Goal: Answer question/provide support: Share knowledge or assist other users

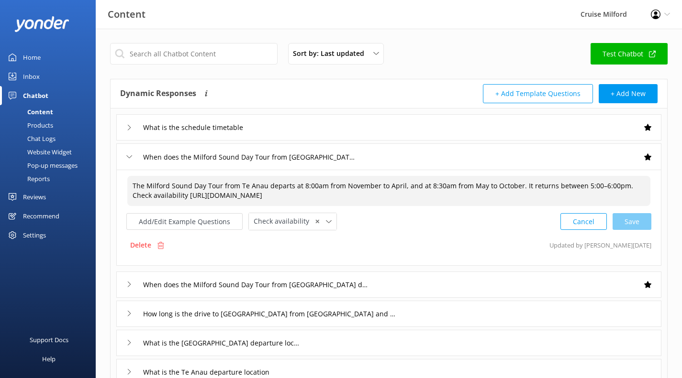
scroll to position [7, 0]
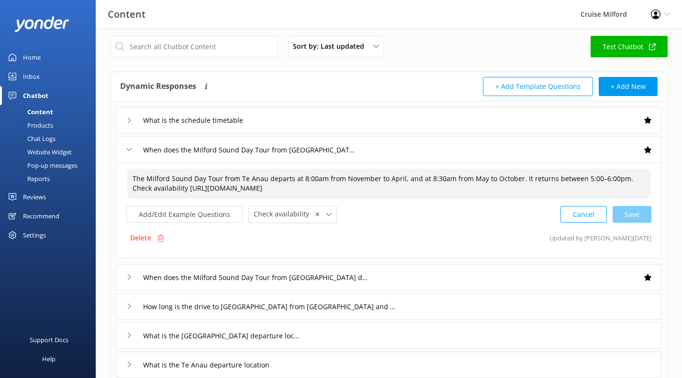
click at [580, 210] on button "Cancel" at bounding box center [583, 214] width 46 height 17
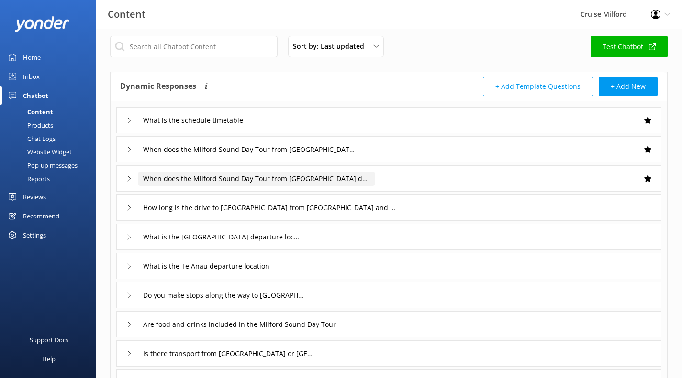
click at [348, 178] on input "When does the Milford Sound Day Tour from [GEOGRAPHIC_DATA] depart" at bounding box center [256, 179] width 237 height 14
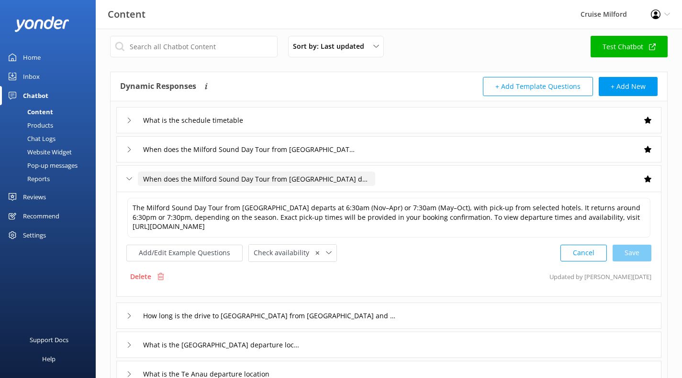
click at [588, 251] on button "Cancel" at bounding box center [583, 253] width 46 height 17
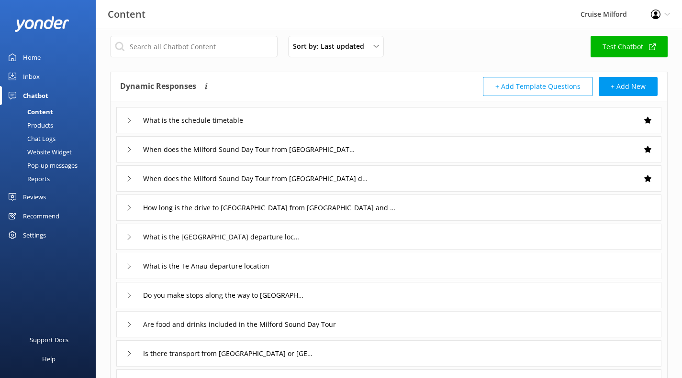
click at [416, 205] on div "How long is the drive to [GEOGRAPHIC_DATA] from [GEOGRAPHIC_DATA] and [GEOGRAPH…" at bounding box center [388, 208] width 545 height 26
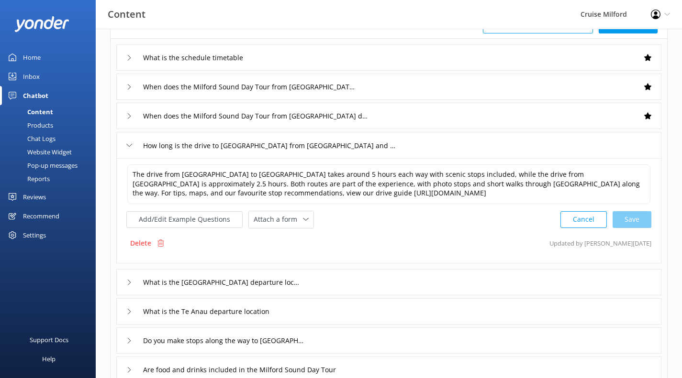
scroll to position [71, 0]
click at [408, 269] on div "What is the [GEOGRAPHIC_DATA] departure location" at bounding box center [388, 281] width 545 height 26
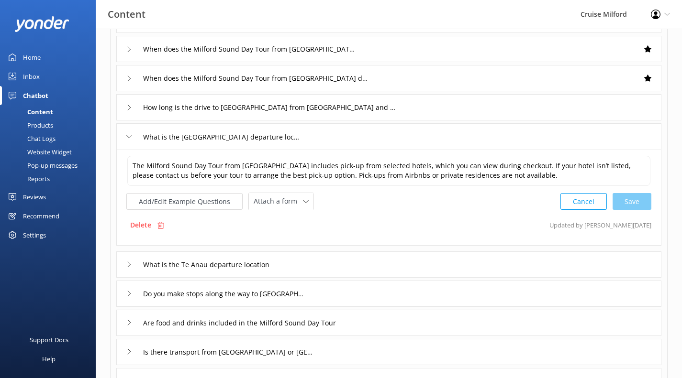
scroll to position [112, 0]
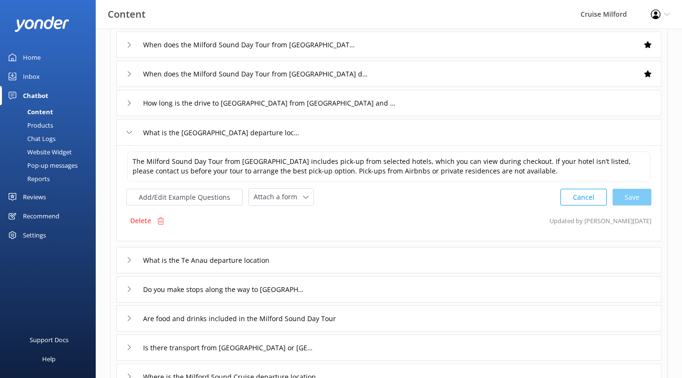
click at [405, 263] on div "What is the Te Anau departure location" at bounding box center [388, 260] width 545 height 26
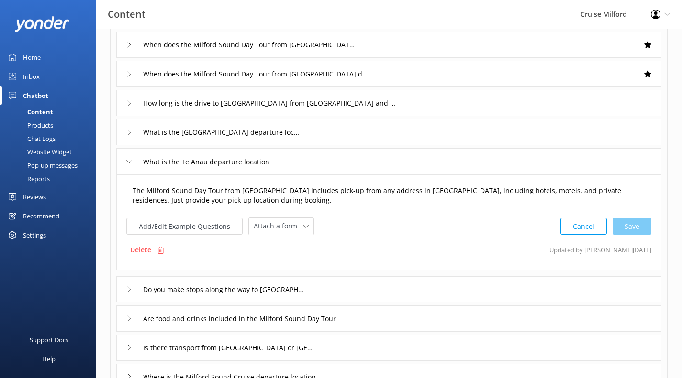
click at [348, 192] on textarea "The Milford Sound Day Tour from [GEOGRAPHIC_DATA] includes pick-up from any add…" at bounding box center [388, 196] width 523 height 30
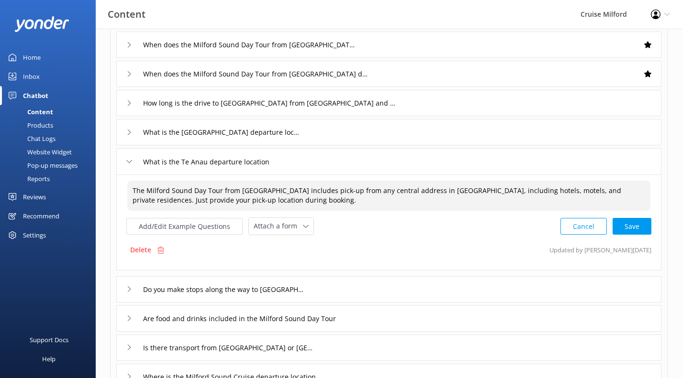
click at [242, 206] on textarea "The Milford Sound Day Tour from [GEOGRAPHIC_DATA] includes pick-up from any cen…" at bounding box center [388, 196] width 523 height 30
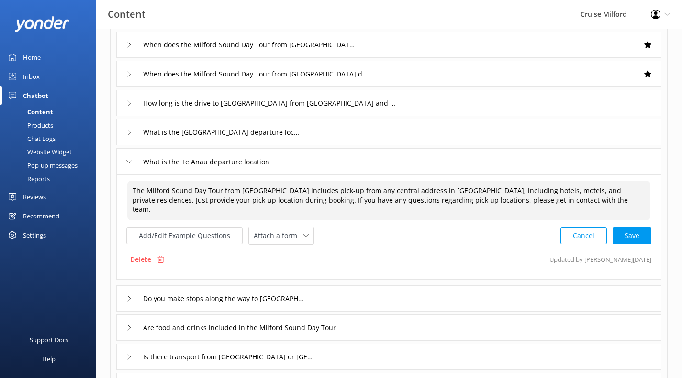
click at [631, 227] on div "Cancel Save" at bounding box center [605, 236] width 91 height 18
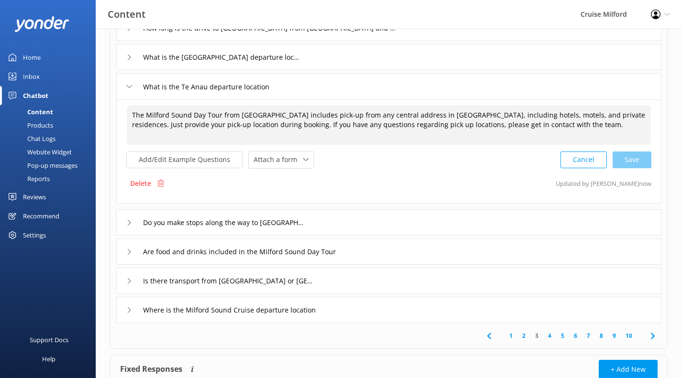
scroll to position [188, 0]
type textarea "The Milford Sound Day Tour from [GEOGRAPHIC_DATA] includes pick-up from any cen…"
click at [259, 215] on input "Do you make stops along the way to [GEOGRAPHIC_DATA]" at bounding box center [224, 222] width 172 height 14
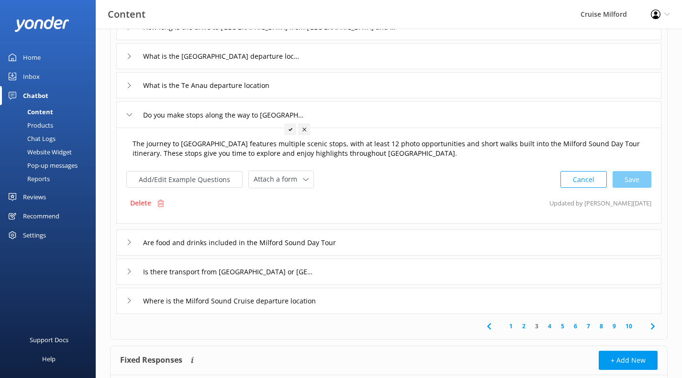
click at [361, 144] on textarea "The journey to [GEOGRAPHIC_DATA] features multiple scenic stops, with at least …" at bounding box center [388, 149] width 523 height 30
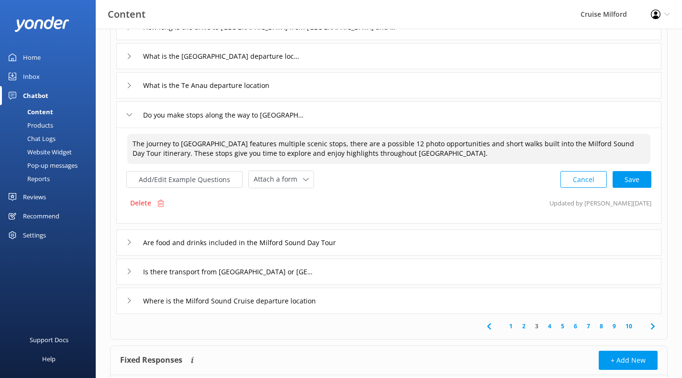
click at [459, 143] on textarea "The journey to [GEOGRAPHIC_DATA] features multiple scenic stops, there are a po…" at bounding box center [388, 149] width 523 height 30
drag, startPoint x: 535, startPoint y: 144, endPoint x: 459, endPoint y: 145, distance: 76.1
click at [459, 145] on textarea "The journey to [GEOGRAPHIC_DATA] features multiple scenic stops, there are a po…" at bounding box center [388, 149] width 523 height 30
click at [156, 154] on textarea "The journey to [GEOGRAPHIC_DATA] features multiple scenic stops, there are a po…" at bounding box center [388, 149] width 523 height 30
paste textarea "(depending on weather)"
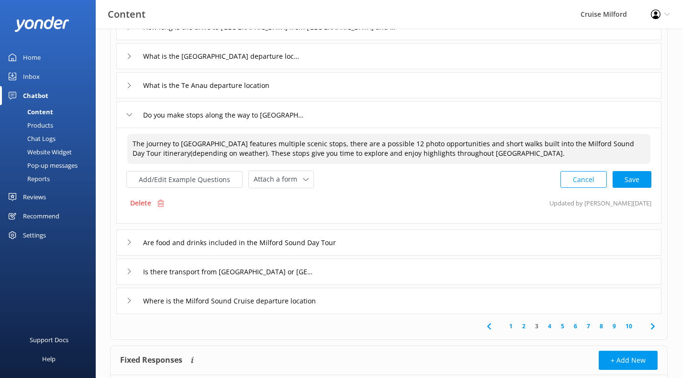
click at [628, 182] on div "Cancel Save" at bounding box center [605, 180] width 91 height 18
type textarea "The journey to [GEOGRAPHIC_DATA] features multiple scenic stops, there are a po…"
click at [411, 238] on div "Are food and drinks included in the Milford Sound Day Tour" at bounding box center [388, 242] width 545 height 26
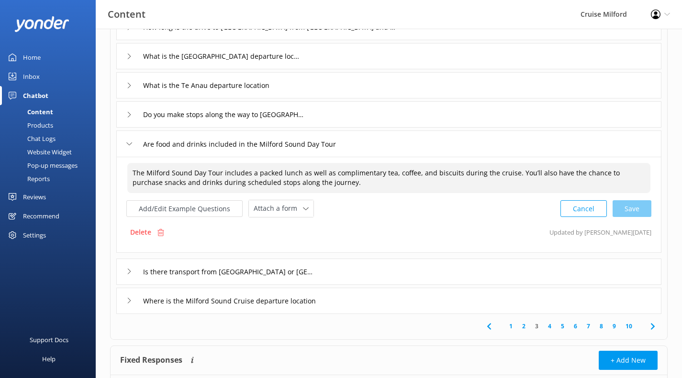
click at [320, 179] on textarea "The Milford Sound Day Tour includes a packed lunch as well as complimentary tea…" at bounding box center [388, 178] width 523 height 30
click at [641, 213] on div "Cancel Save" at bounding box center [605, 209] width 91 height 18
type textarea "The Milford Sound Day Tour includes a packed lunch as well as complimentary tea…"
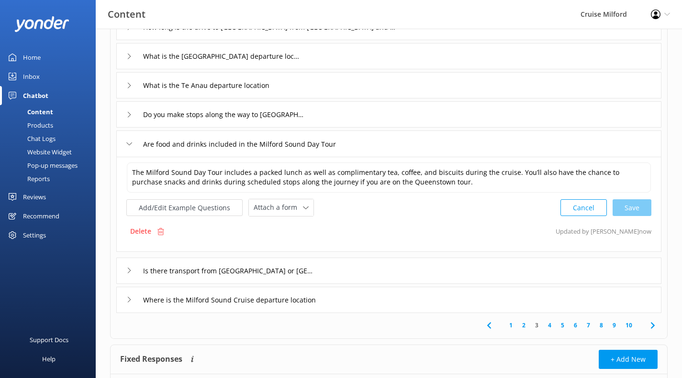
click at [370, 277] on div "Is there transport from [GEOGRAPHIC_DATA] or [GEOGRAPHIC_DATA]" at bounding box center [388, 271] width 545 height 26
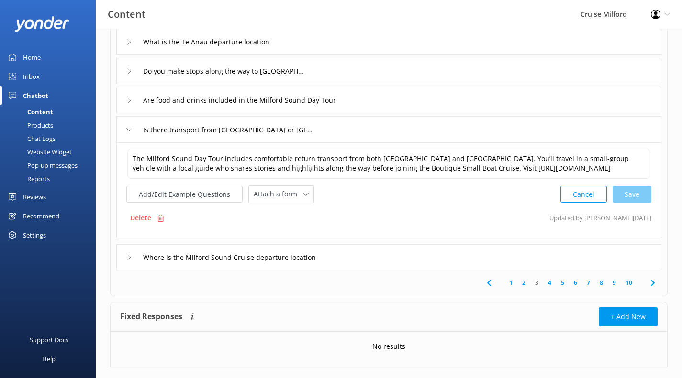
scroll to position [233, 0]
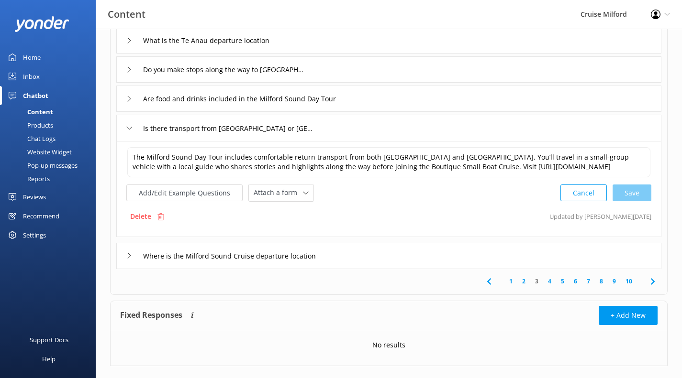
click at [370, 269] on div "Where is the Milford Sound Cruise departure location" at bounding box center [388, 256] width 545 height 26
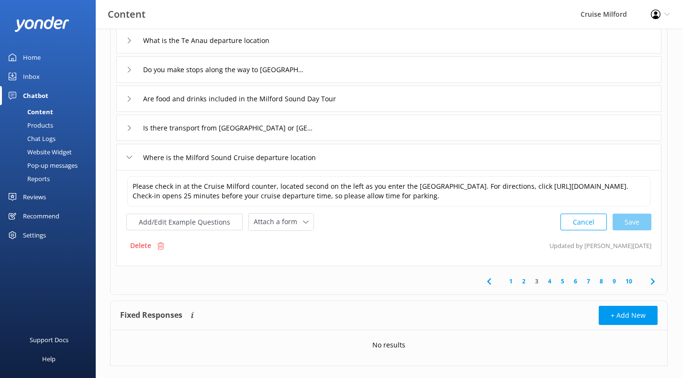
click at [549, 279] on link "4" at bounding box center [549, 281] width 13 height 9
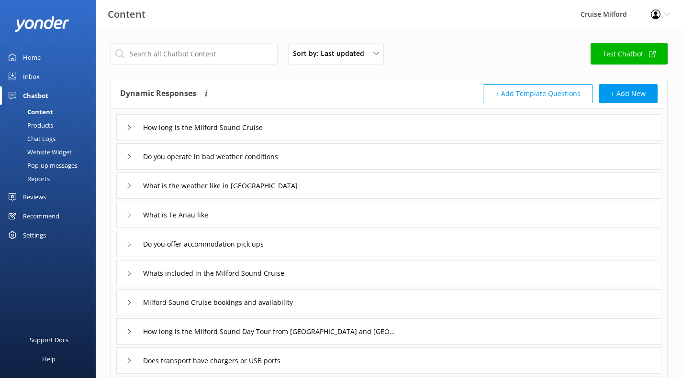
click at [298, 130] on div "How long is the Milford Sound Cruise" at bounding box center [388, 127] width 545 height 26
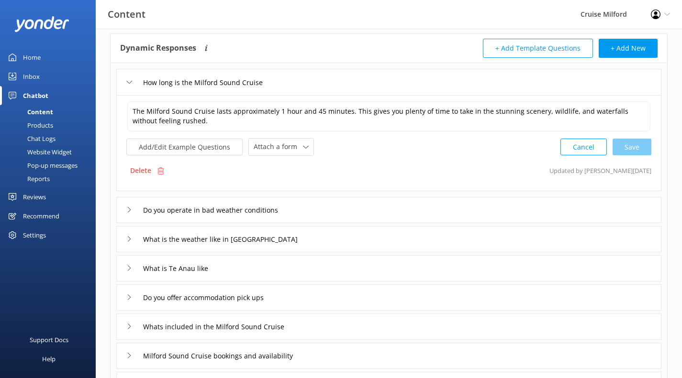
scroll to position [47, 0]
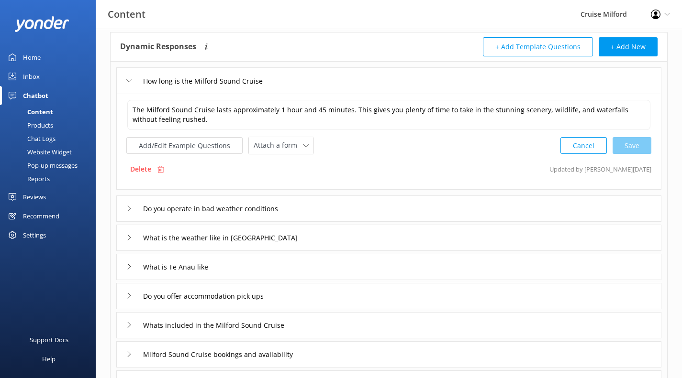
click at [389, 205] on div "Do you operate in bad weather conditions" at bounding box center [388, 209] width 545 height 26
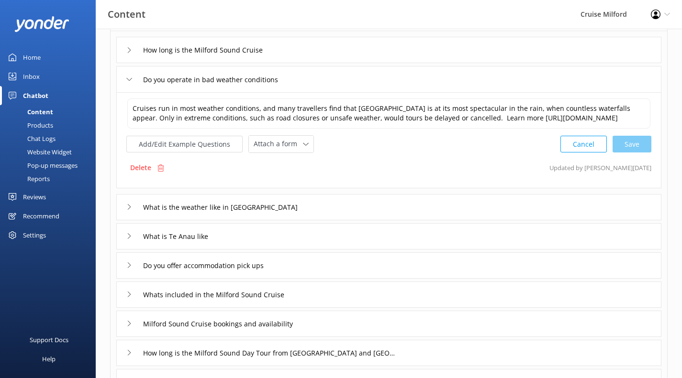
scroll to position [82, 0]
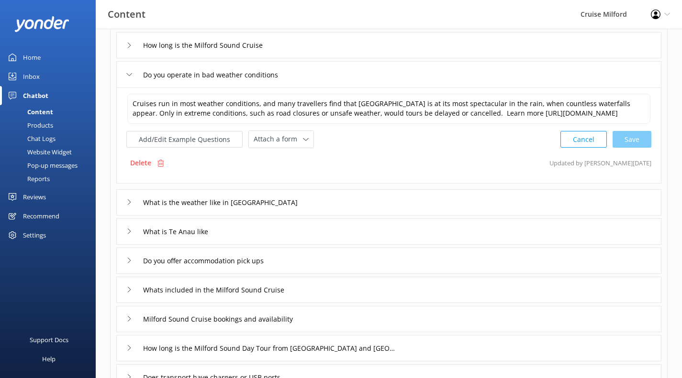
click at [389, 205] on div "What is the weather like in [GEOGRAPHIC_DATA]" at bounding box center [388, 202] width 545 height 26
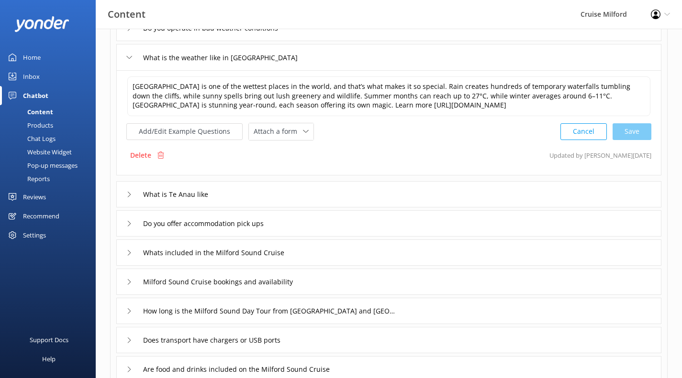
scroll to position [133, 0]
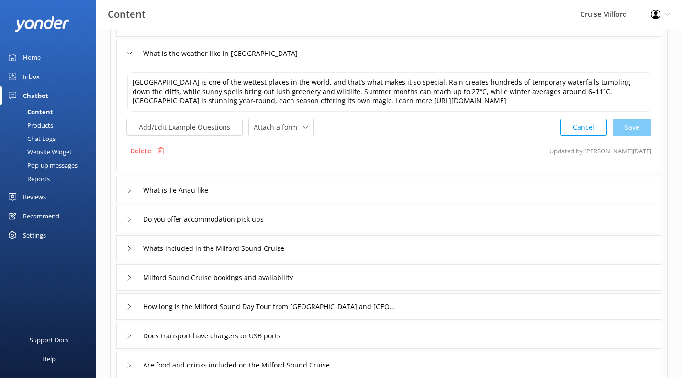
click at [503, 203] on div "What is Te Anau like" at bounding box center [388, 190] width 545 height 26
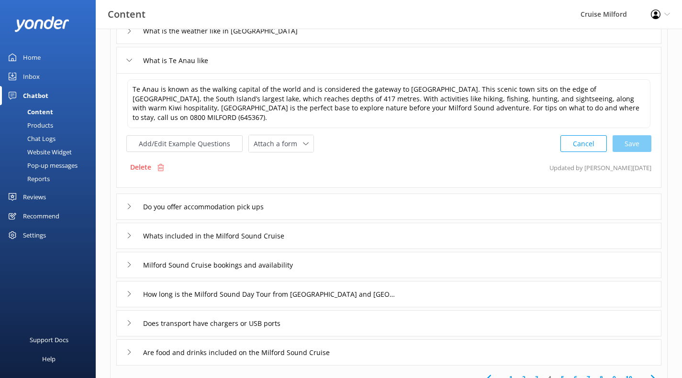
scroll to position [154, 0]
click at [364, 204] on div "Do you offer accommodation pick ups" at bounding box center [388, 208] width 545 height 26
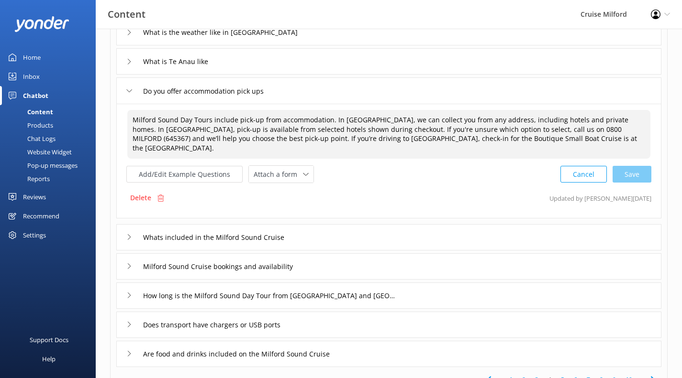
click at [455, 119] on textarea "Milford Sound Day Tours include pick-up from accommodation. In [GEOGRAPHIC_DATA…" at bounding box center [388, 134] width 523 height 49
click at [639, 170] on div "Cancel Loading.." at bounding box center [606, 174] width 90 height 18
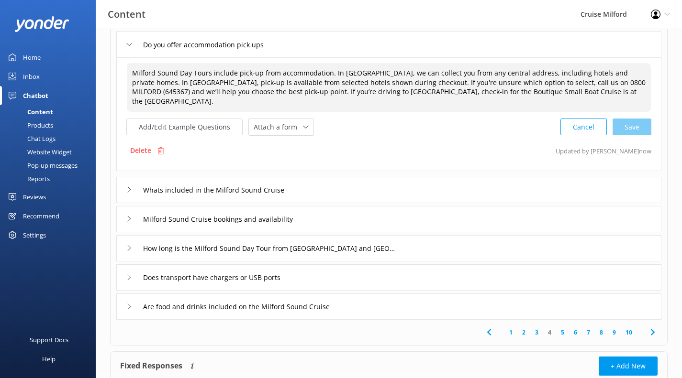
scroll to position [200, 0]
type textarea "Milford Sound Day Tours include pick-up from accommodation. In [GEOGRAPHIC_DATA…"
click at [509, 179] on div "Whats included in the Milford Sound Cruise" at bounding box center [388, 190] width 545 height 26
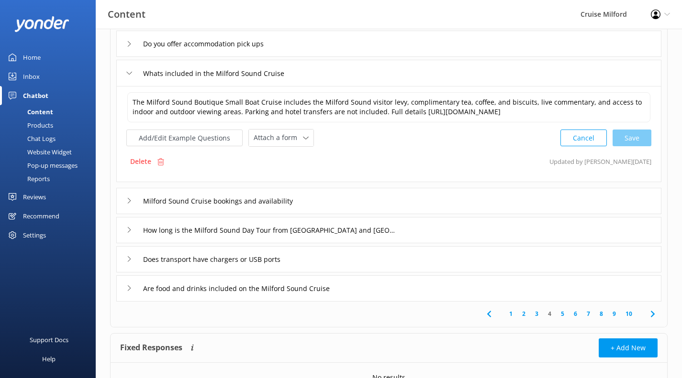
click at [442, 214] on div "Milford Sound Cruise bookings and availability" at bounding box center [388, 201] width 545 height 26
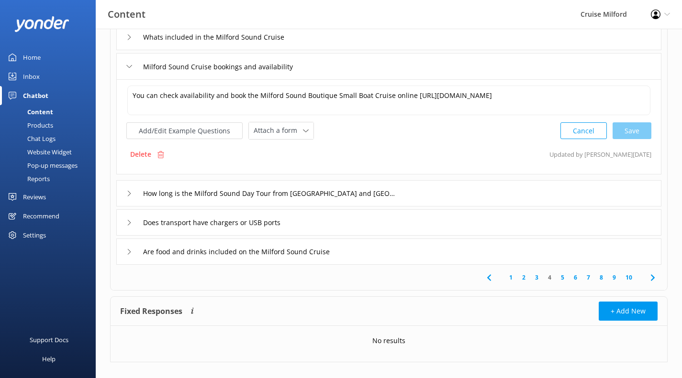
scroll to position [250, 0]
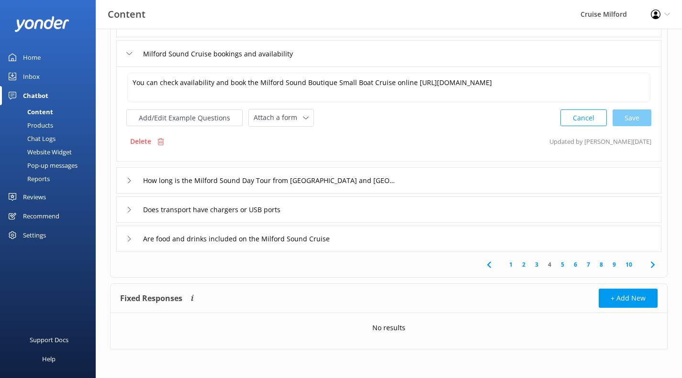
click at [437, 183] on div "How long is the Milford Sound Day Tour from [GEOGRAPHIC_DATA] and [GEOGRAPHIC_D…" at bounding box center [388, 180] width 545 height 26
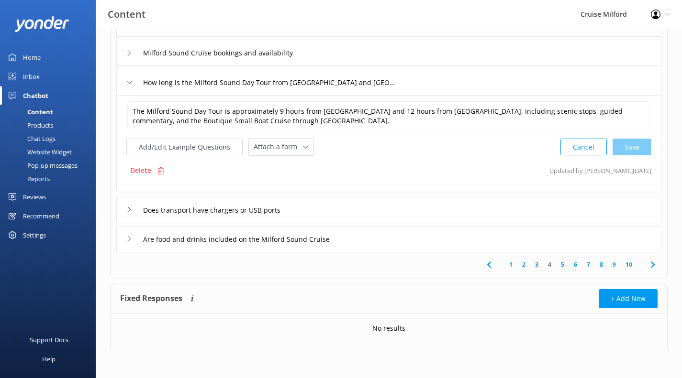
click at [413, 212] on div "Does transport have chargers or USB ports" at bounding box center [388, 210] width 545 height 26
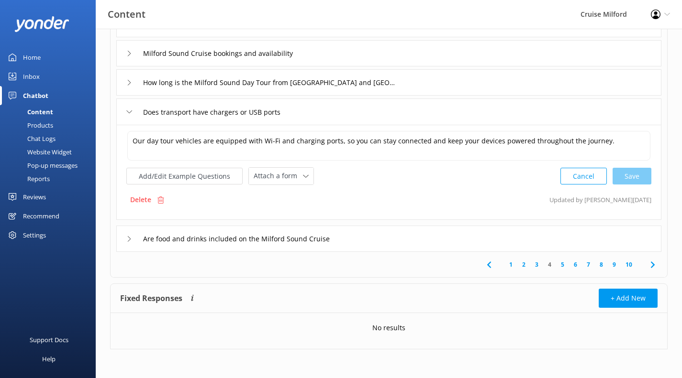
click at [403, 245] on div "Are food and drinks included on the Milford Sound Cruise" at bounding box center [388, 239] width 545 height 26
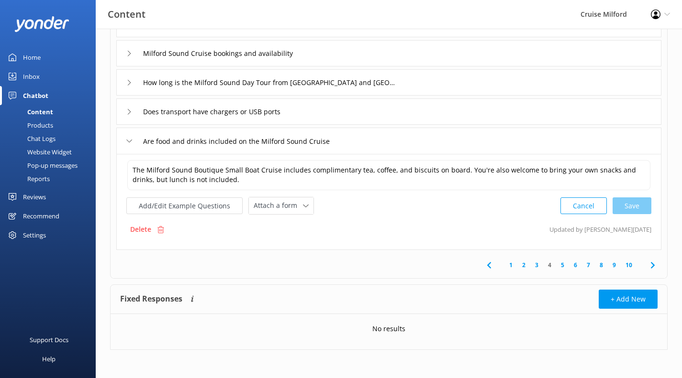
scroll to position [250, 0]
click at [563, 264] on link "5" at bounding box center [562, 264] width 13 height 9
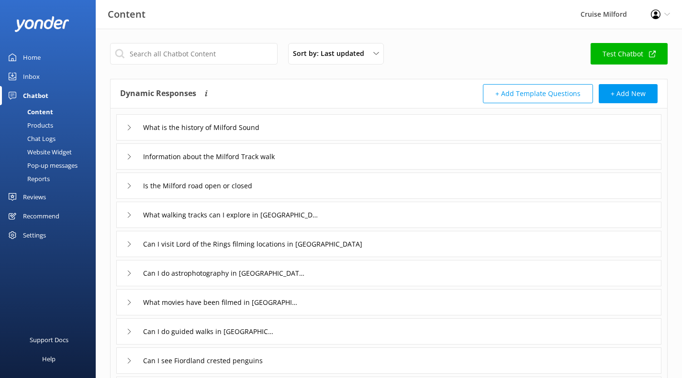
click at [414, 129] on div "What is the history of Milford Sound" at bounding box center [388, 127] width 545 height 26
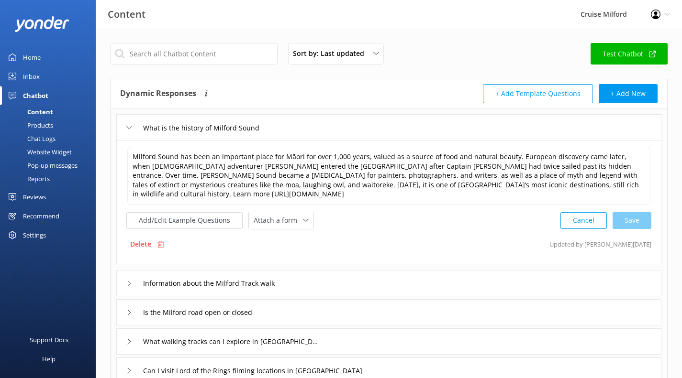
click at [399, 270] on div "Information about the Milford Track walk" at bounding box center [388, 283] width 545 height 26
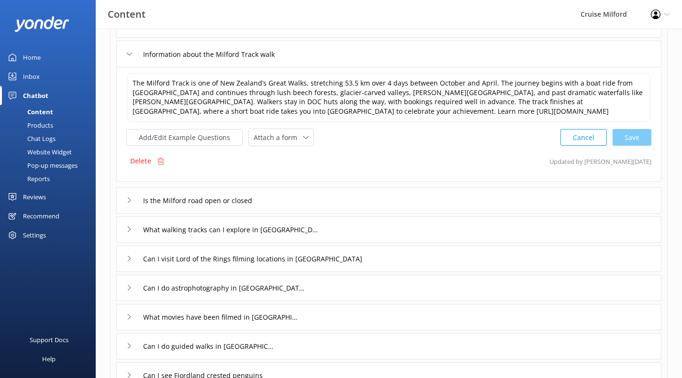
scroll to position [106, 0]
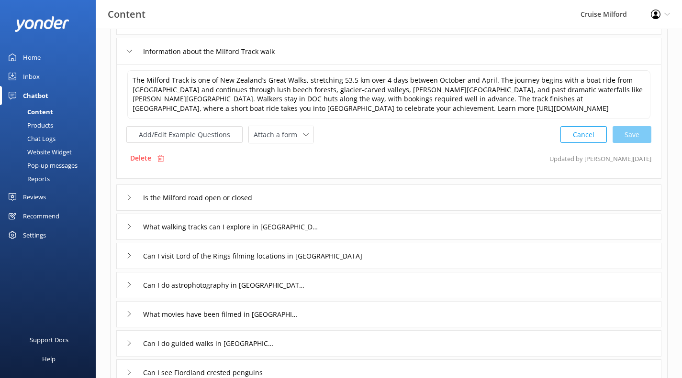
click at [374, 197] on div "Is the Milford road open or closed" at bounding box center [388, 198] width 545 height 26
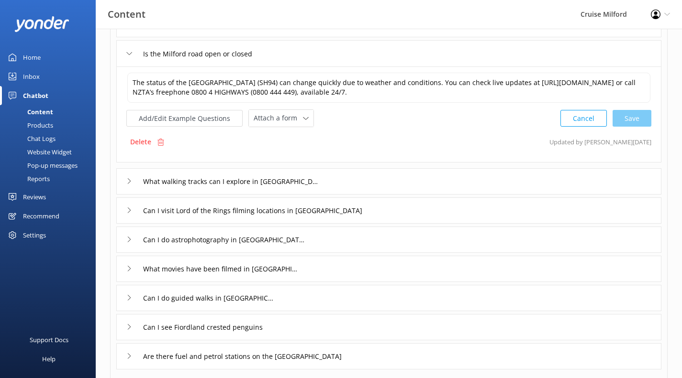
scroll to position [133, 0]
click at [405, 180] on div "What walking tracks can I explore in [GEOGRAPHIC_DATA]" at bounding box center [388, 181] width 545 height 26
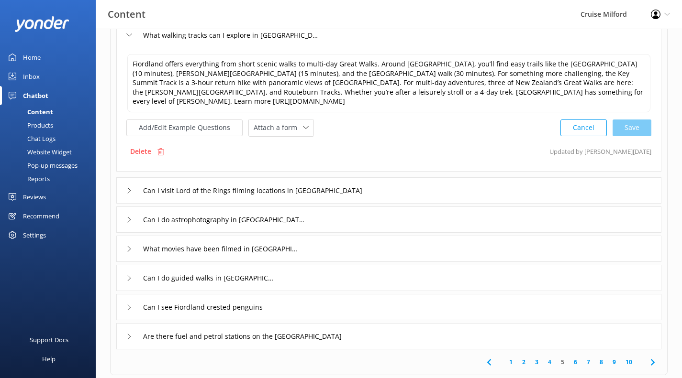
scroll to position [181, 0]
click at [406, 188] on div "Can I visit Lord of the Rings filming locations in [GEOGRAPHIC_DATA]" at bounding box center [388, 190] width 545 height 26
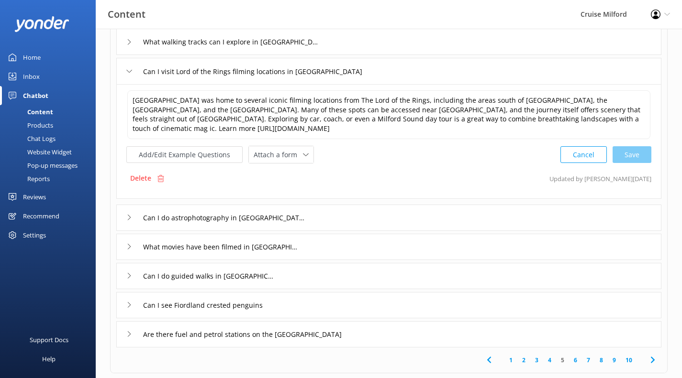
scroll to position [172, 0]
click at [512, 120] on textarea "[GEOGRAPHIC_DATA] was home to several iconic filming locations from The Lord of…" at bounding box center [388, 115] width 523 height 49
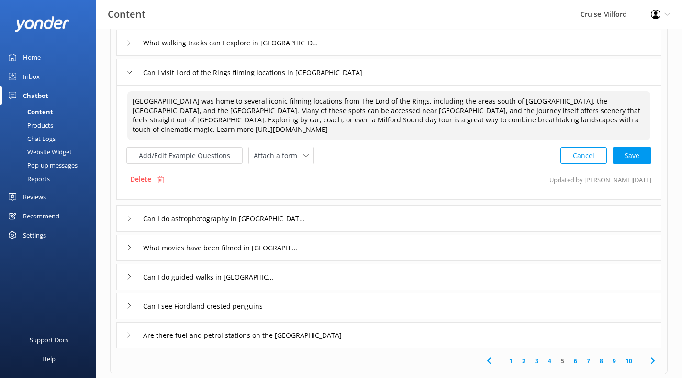
click at [640, 155] on div "Cancel Save" at bounding box center [605, 156] width 91 height 18
type textarea "[GEOGRAPHIC_DATA] was home to several iconic filming locations from The Lord of…"
click at [388, 211] on div "Can I do astrophotography in [GEOGRAPHIC_DATA]" at bounding box center [388, 218] width 545 height 26
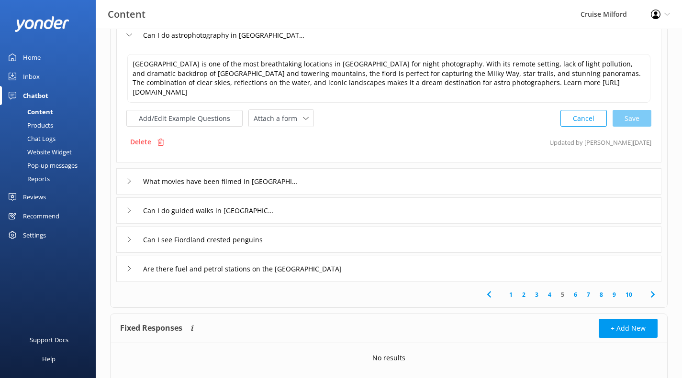
scroll to position [239, 0]
click at [374, 178] on div "What movies have been filmed in [GEOGRAPHIC_DATA]" at bounding box center [388, 181] width 545 height 26
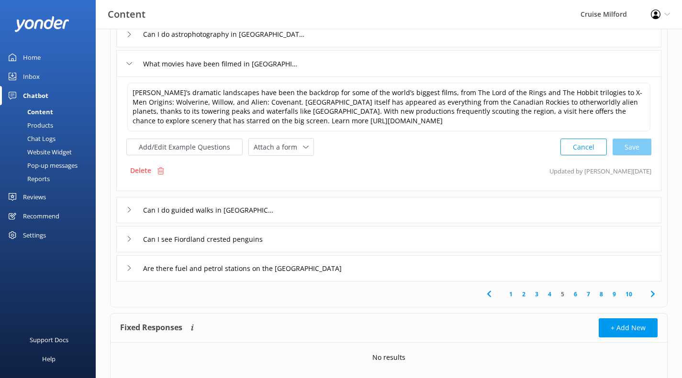
click at [363, 208] on div "Can I do guided walks in [GEOGRAPHIC_DATA]" at bounding box center [388, 210] width 545 height 26
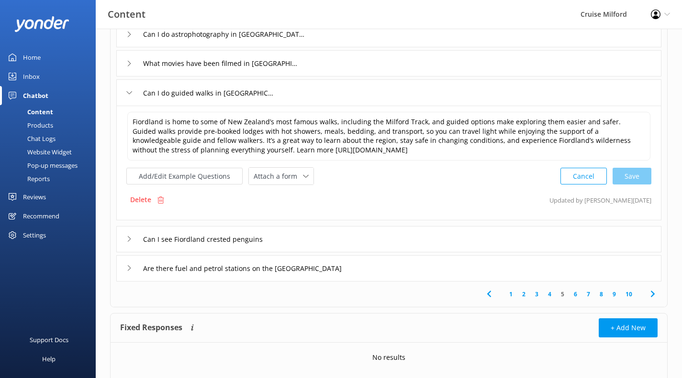
click at [427, 231] on div "Can I see Fiordland crested penguins" at bounding box center [388, 239] width 545 height 26
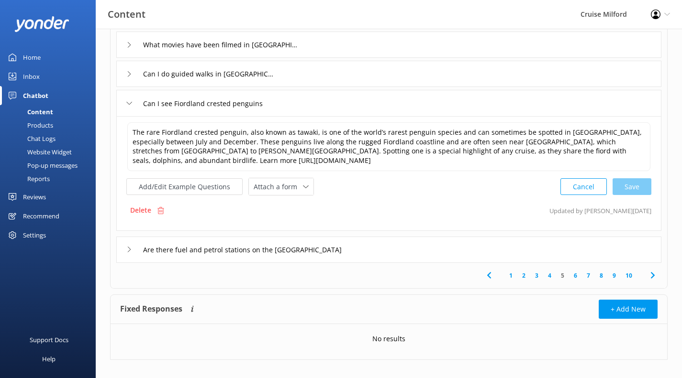
scroll to position [258, 0]
click at [407, 254] on div "Are there fuel and petrol stations on the [GEOGRAPHIC_DATA]" at bounding box center [388, 249] width 545 height 26
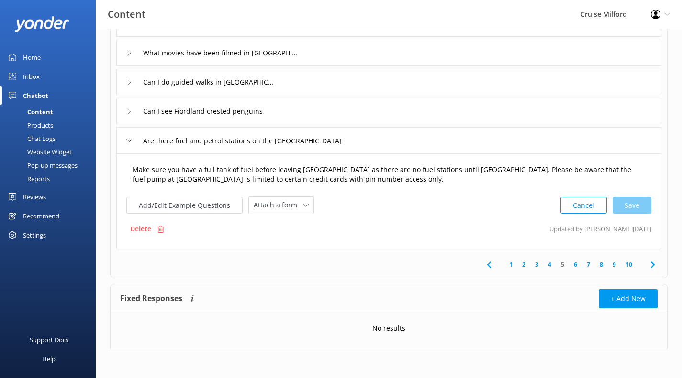
click at [334, 183] on textarea "Make sure you have a full tank of fuel before leaving [GEOGRAPHIC_DATA] as ther…" at bounding box center [388, 175] width 523 height 30
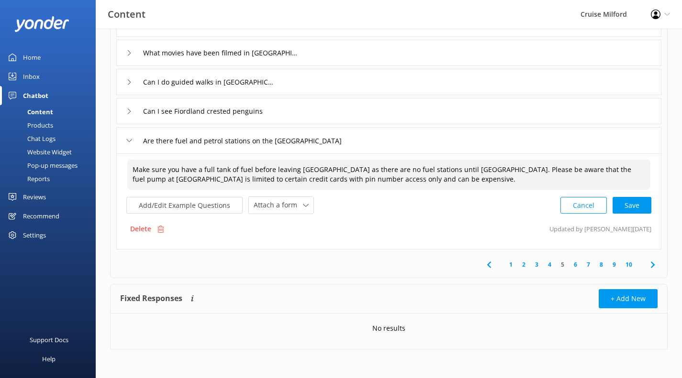
scroll to position [249, 0]
click at [630, 206] on div "Cancel Save" at bounding box center [605, 207] width 91 height 18
type textarea "Make sure you have a full tank of fuel before leaving [GEOGRAPHIC_DATA] as ther…"
click at [575, 266] on link "6" at bounding box center [575, 264] width 13 height 9
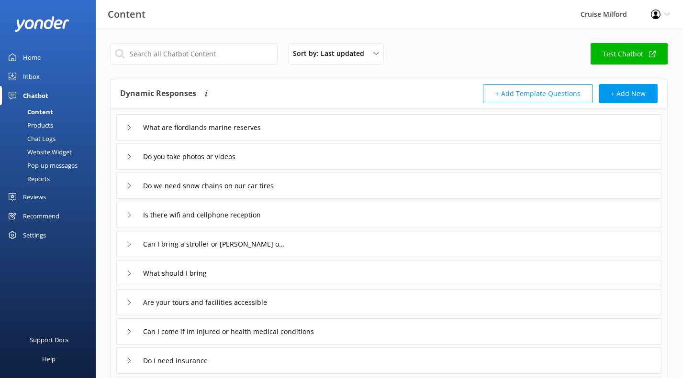
click at [446, 124] on div "What are fiordlands marine reserves" at bounding box center [388, 127] width 545 height 26
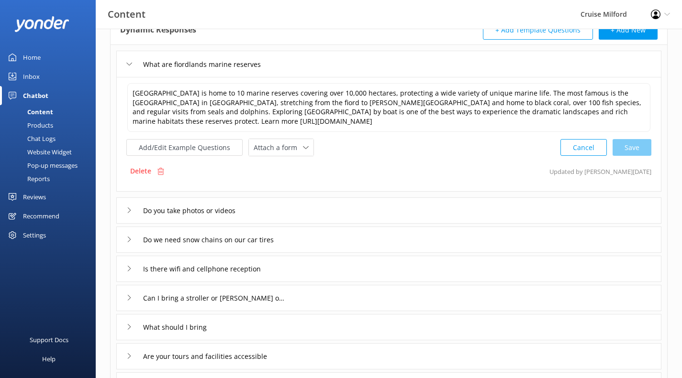
scroll to position [64, 0]
click at [432, 206] on div "Do you take photos or videos" at bounding box center [388, 210] width 545 height 26
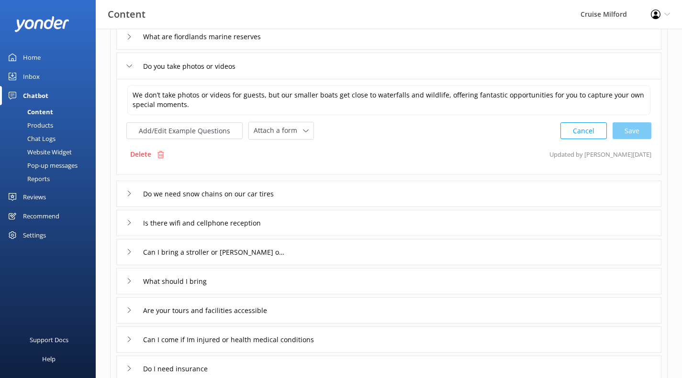
scroll to position [91, 0]
click at [415, 194] on div "Do we need snow chains on our car tires" at bounding box center [388, 193] width 545 height 26
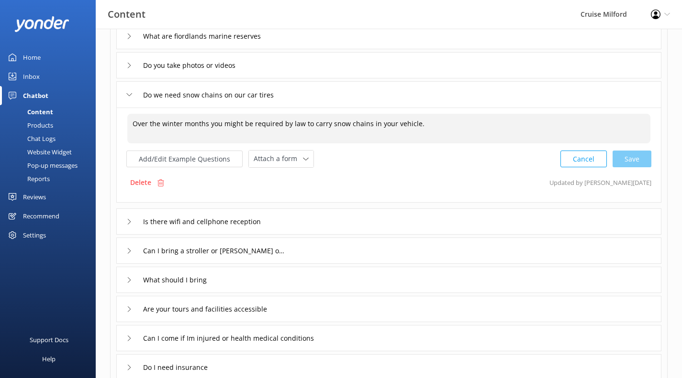
click at [423, 125] on textarea "Over the winter months you might be required by law to carry snow chains in you…" at bounding box center [388, 129] width 523 height 30
paste textarea "[URL][DOMAIN_NAME]"
click at [640, 160] on div "Cancel Save" at bounding box center [605, 160] width 91 height 18
type textarea "Over the winter months you might be required by law to carry snow chains in you…"
click at [430, 221] on div "Is there wifi and cellphone reception" at bounding box center [388, 222] width 545 height 26
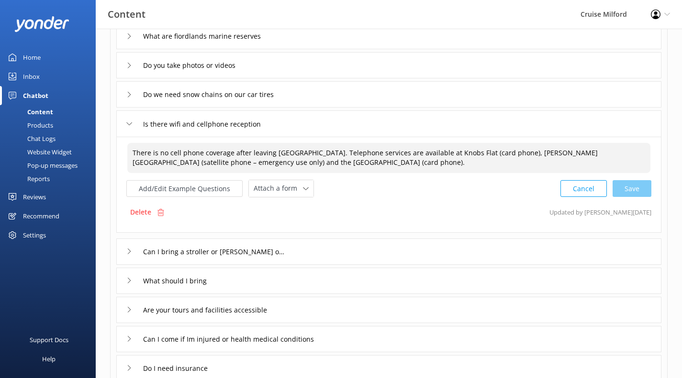
drag, startPoint x: 314, startPoint y: 161, endPoint x: 128, endPoint y: 151, distance: 186.9
click at [128, 151] on textarea "There is no cell phone coverage after leaving [GEOGRAPHIC_DATA]. Telephone serv…" at bounding box center [388, 158] width 523 height 30
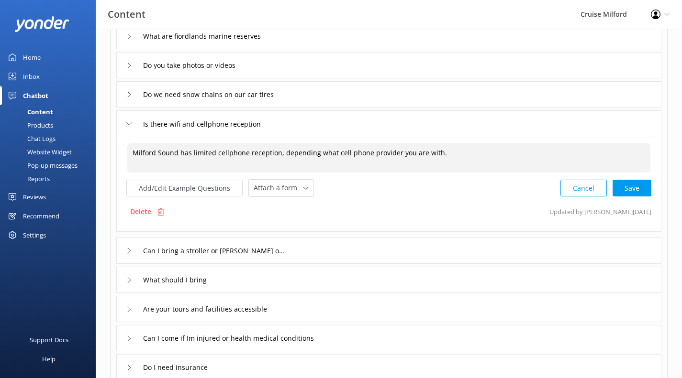
click at [215, 153] on textarea "Milford Sound has limited cellphone reception, depending what cell phone provid…" at bounding box center [388, 158] width 523 height 30
click at [438, 152] on textarea "Milford Sound does have cellphone reception, depending what cell phone provider…" at bounding box center [388, 158] width 523 height 30
click at [639, 186] on div "Cancel Save" at bounding box center [605, 189] width 91 height 18
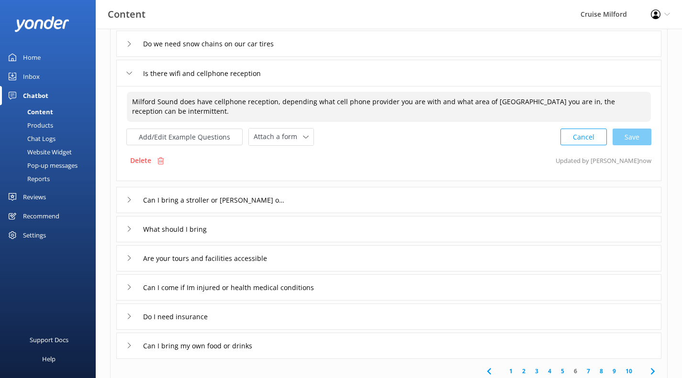
scroll to position [143, 0]
type textarea "Milford Sound does have cellphone reception, depending what cell phone provider…"
click at [404, 202] on div "Can I bring a stroller or [PERSON_NAME] onboard" at bounding box center [388, 200] width 545 height 26
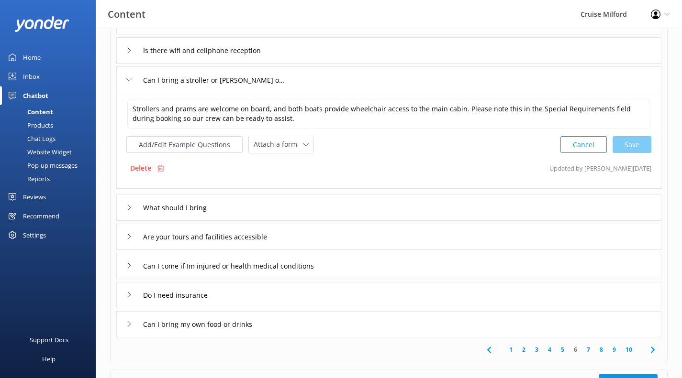
scroll to position [165, 0]
click at [404, 202] on div "What should I bring" at bounding box center [388, 207] width 545 height 26
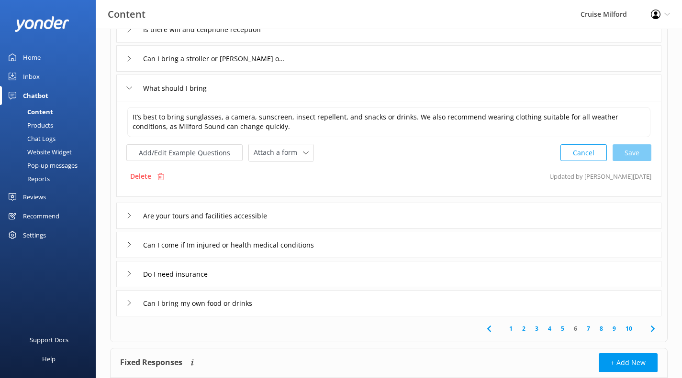
scroll to position [187, 0]
click at [403, 208] on div "Are your tours and facilities accessible" at bounding box center [388, 215] width 545 height 26
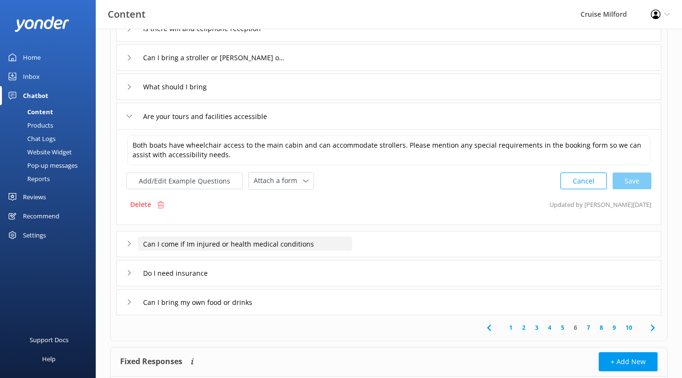
click at [351, 240] on input "Can I come if Im injured or health medical conditions" at bounding box center [245, 244] width 214 height 14
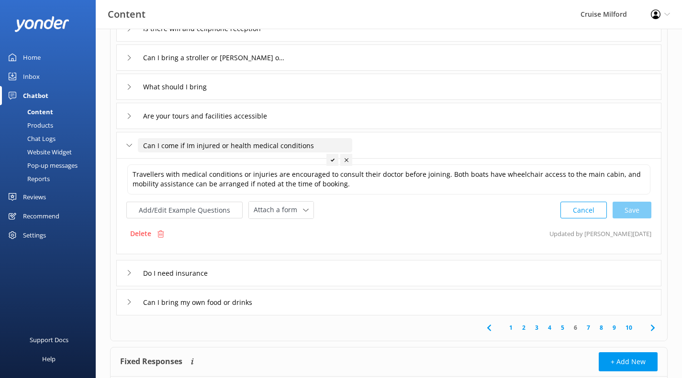
click at [345, 164] on div at bounding box center [346, 160] width 12 height 12
click at [397, 140] on div "Can I come if Im injured or health medical conditions" at bounding box center [388, 145] width 545 height 26
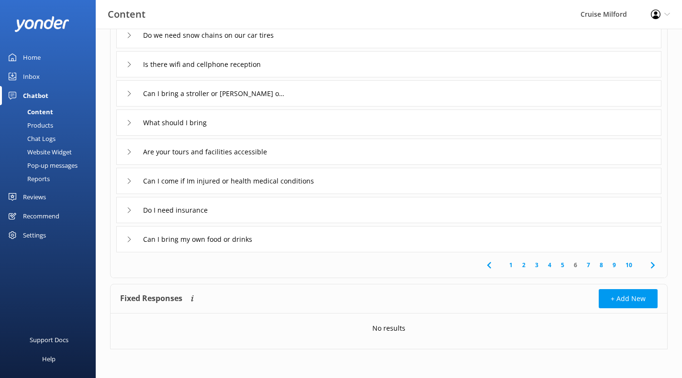
scroll to position [151, 0]
click at [395, 183] on div "Can I come if Im injured or health medical conditions" at bounding box center [388, 181] width 545 height 26
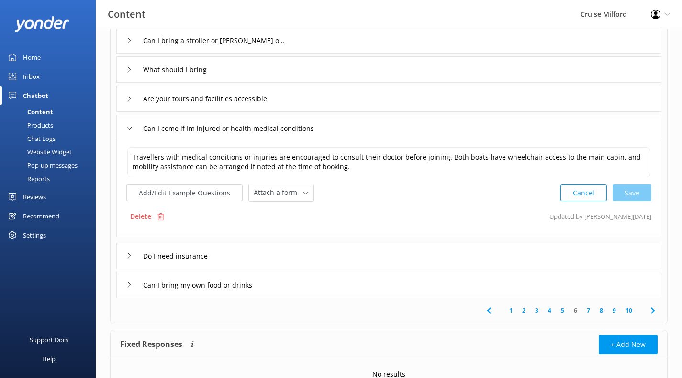
scroll to position [205, 0]
click at [389, 253] on div "Do I need insurance" at bounding box center [388, 255] width 545 height 26
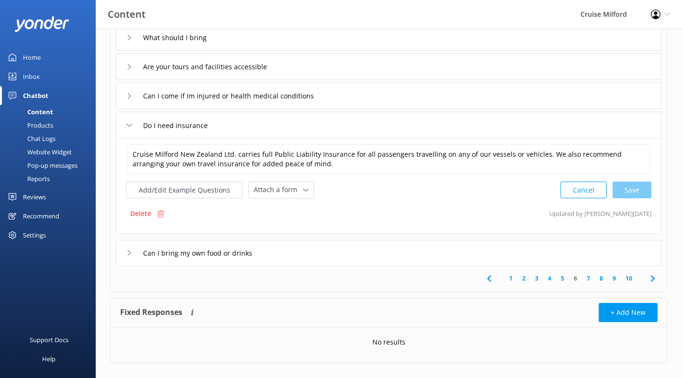
scroll to position [236, 0]
click at [396, 257] on div "Can I bring my own food or drinks" at bounding box center [388, 253] width 545 height 26
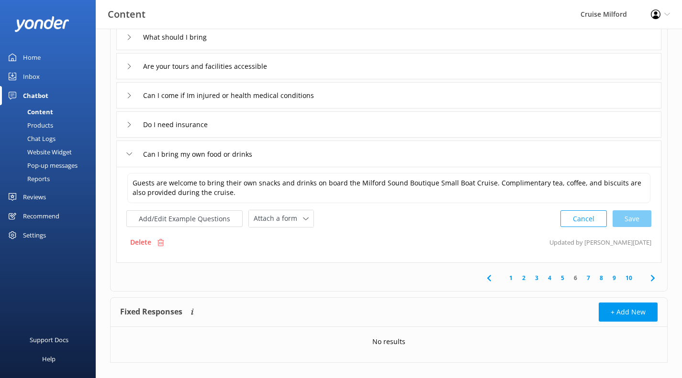
click at [589, 278] on link "7" at bounding box center [588, 278] width 13 height 9
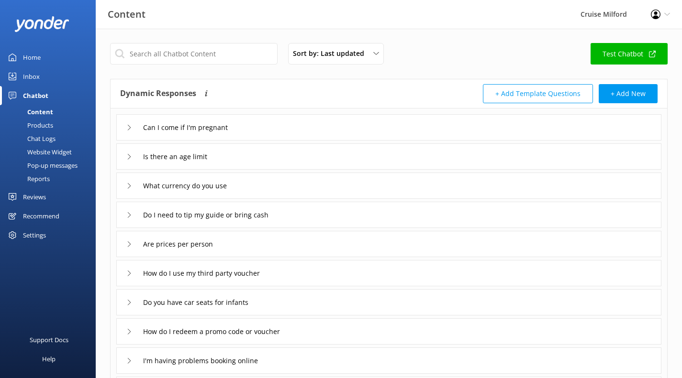
click at [456, 128] on div "Can I come if I'm pregnant" at bounding box center [388, 127] width 545 height 26
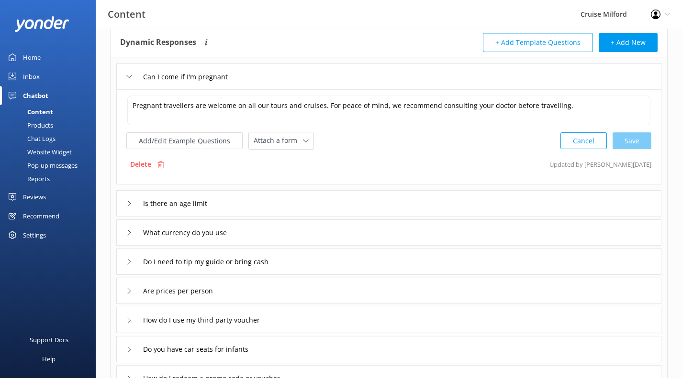
scroll to position [60, 0]
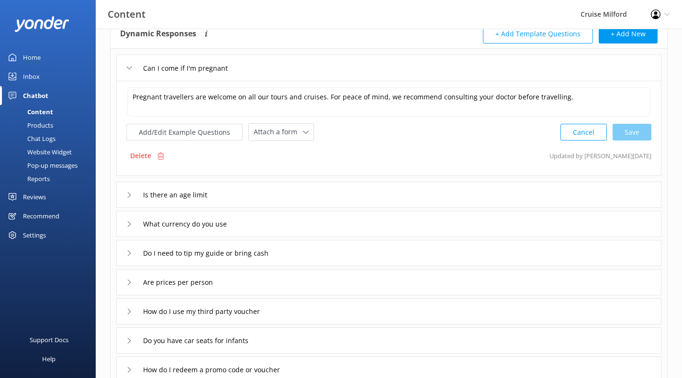
click at [445, 198] on div "Is there an age limit" at bounding box center [388, 195] width 545 height 26
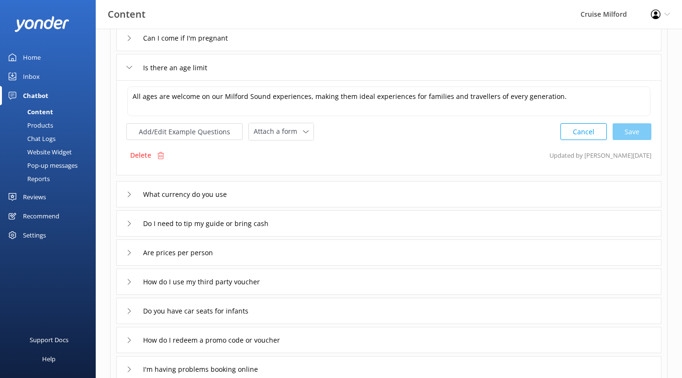
scroll to position [90, 0]
click at [445, 198] on div "What currency do you use" at bounding box center [388, 194] width 545 height 26
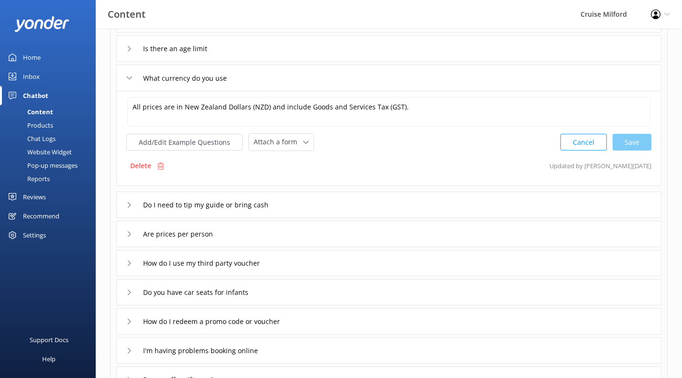
scroll to position [109, 0]
click at [445, 198] on div "Do I need to tip my guide or bring cash" at bounding box center [388, 204] width 545 height 26
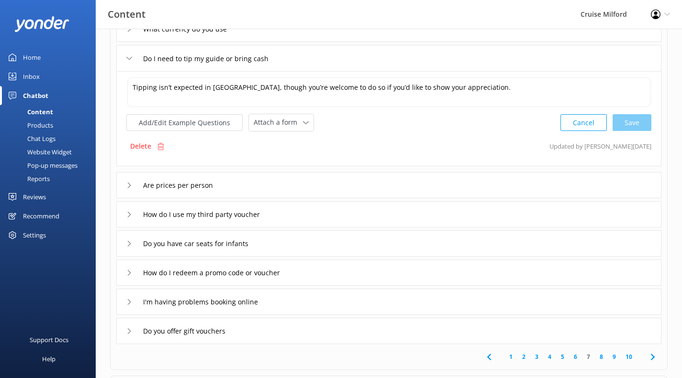
scroll to position [157, 0]
click at [431, 183] on div "Are prices per person" at bounding box center [388, 185] width 545 height 26
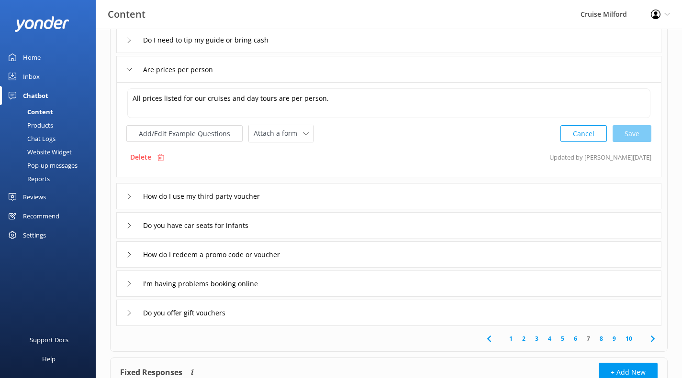
scroll to position [176, 0]
click at [417, 202] on div "How do I use my third party voucher" at bounding box center [388, 196] width 545 height 26
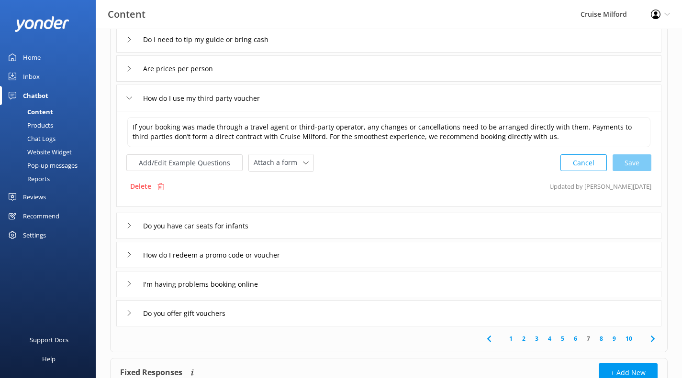
click at [397, 226] on div "Do you have car seats for infants" at bounding box center [388, 226] width 545 height 26
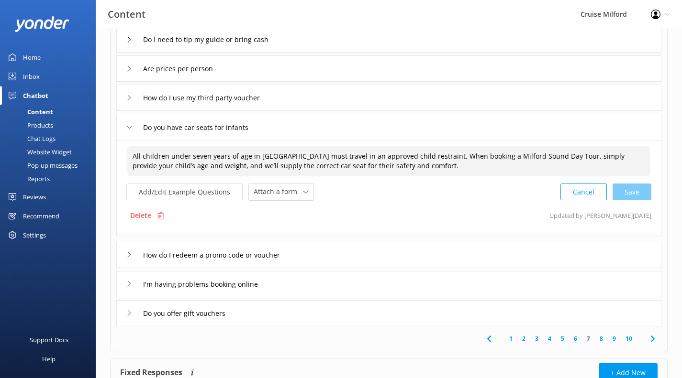
click at [393, 167] on textarea "All children under seven years of age in [GEOGRAPHIC_DATA] must travel in an ap…" at bounding box center [388, 161] width 523 height 30
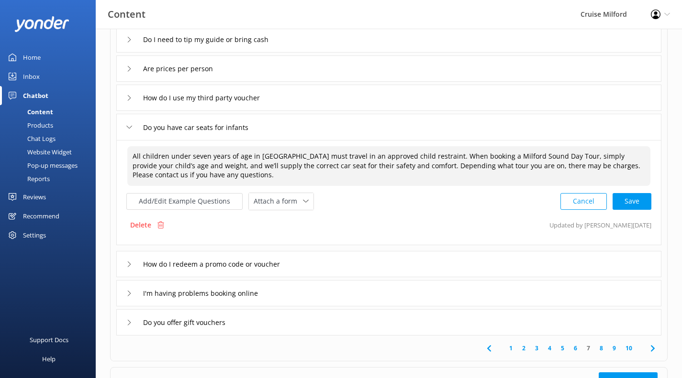
click at [622, 199] on div "Cancel Save" at bounding box center [605, 202] width 91 height 18
type textarea "All children under seven years of age in [GEOGRAPHIC_DATA] must travel in an ap…"
click at [457, 260] on div "How do I redeem a promo code or voucher" at bounding box center [388, 263] width 545 height 26
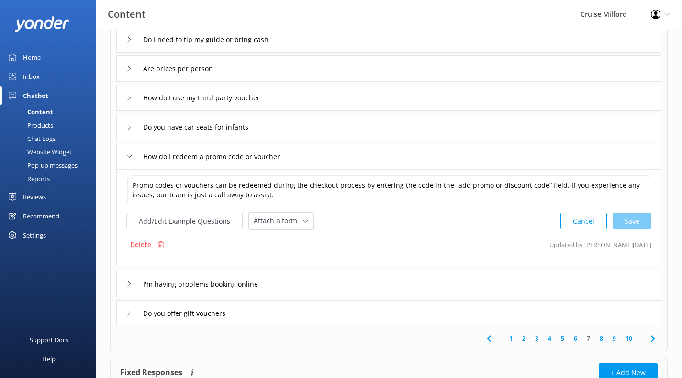
click at [449, 290] on div "I'm having problems booking online" at bounding box center [388, 284] width 545 height 26
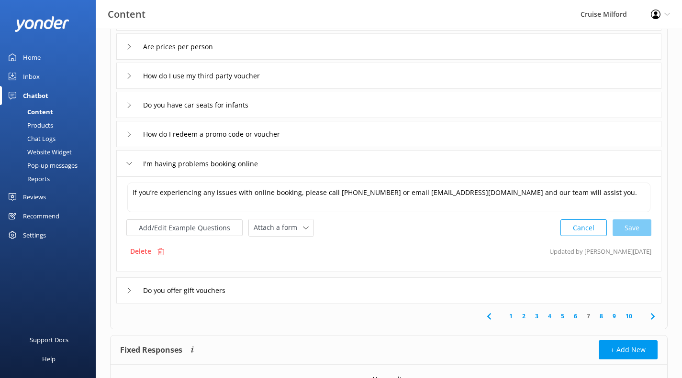
scroll to position [209, 0]
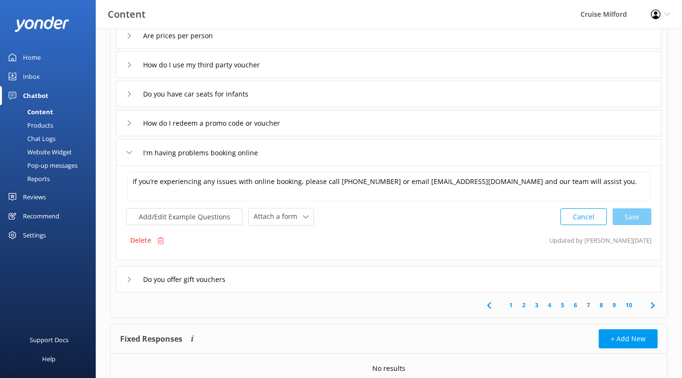
click at [432, 276] on div "Do you offer gift vouchers" at bounding box center [388, 279] width 545 height 26
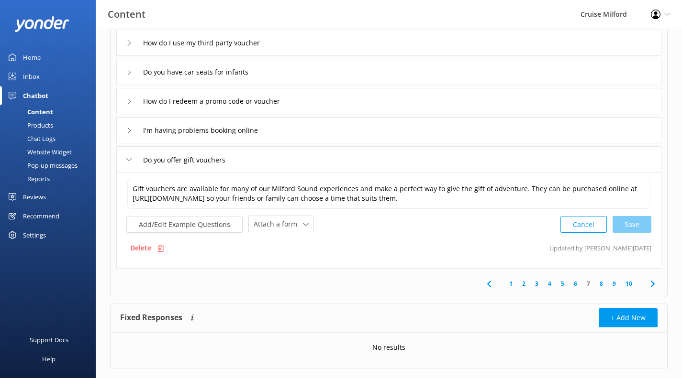
scroll to position [232, 0]
click at [600, 281] on link "8" at bounding box center [601, 282] width 13 height 9
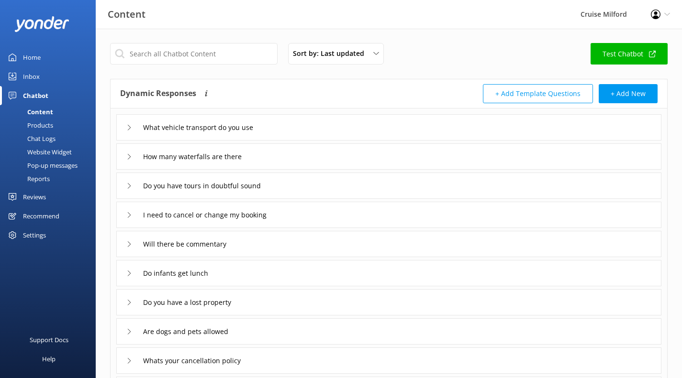
click at [425, 123] on div "What vehicle transport do you use" at bounding box center [388, 127] width 545 height 26
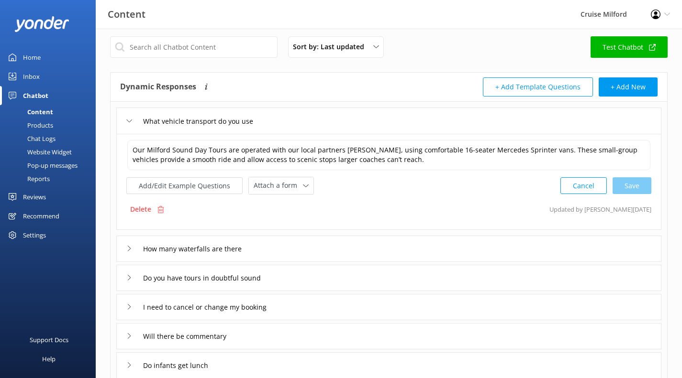
scroll to position [7, 0]
click at [294, 245] on div "How many waterfalls are there" at bounding box center [388, 248] width 545 height 26
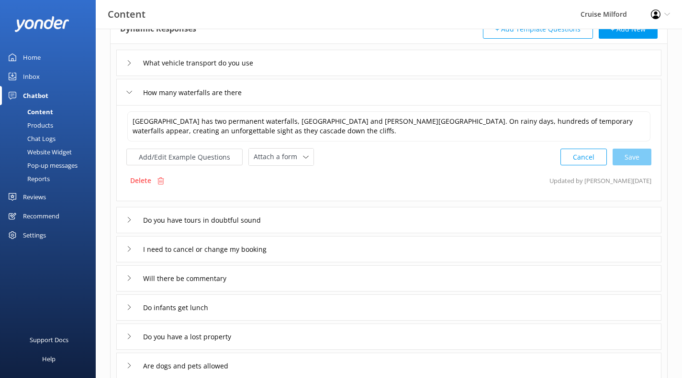
scroll to position [90, 0]
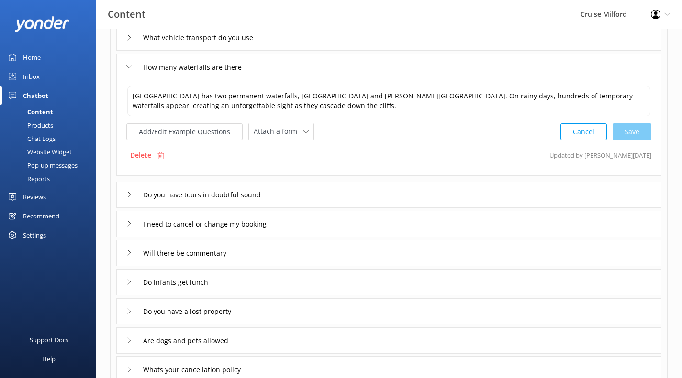
click at [306, 196] on div "Do you have tours in doubtful sound" at bounding box center [388, 195] width 545 height 26
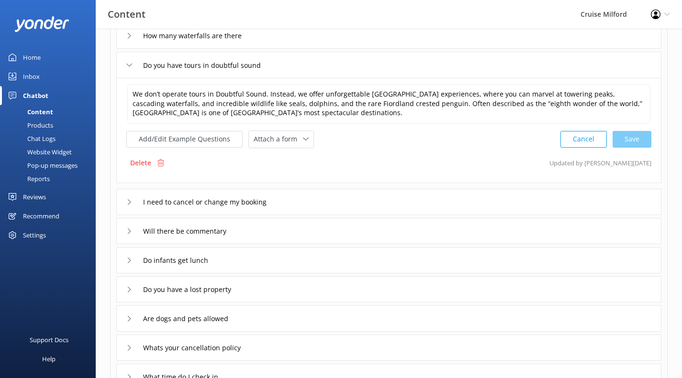
scroll to position [122, 0]
click at [306, 196] on div "I need to cancel or change my booking" at bounding box center [388, 201] width 545 height 26
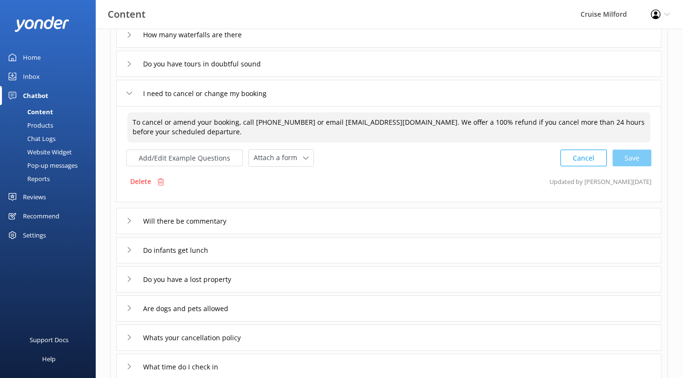
click at [291, 130] on textarea "To cancel or amend your booking, call [PHONE_NUMBER] or email [EMAIL_ADDRESS][D…" at bounding box center [388, 127] width 523 height 30
click at [262, 218] on div "Will there be commentary" at bounding box center [388, 221] width 545 height 26
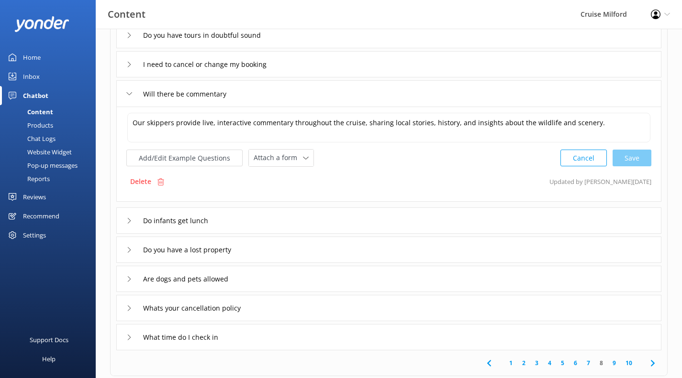
scroll to position [152, 0]
click at [262, 218] on div "Do infants get lunch" at bounding box center [388, 220] width 545 height 26
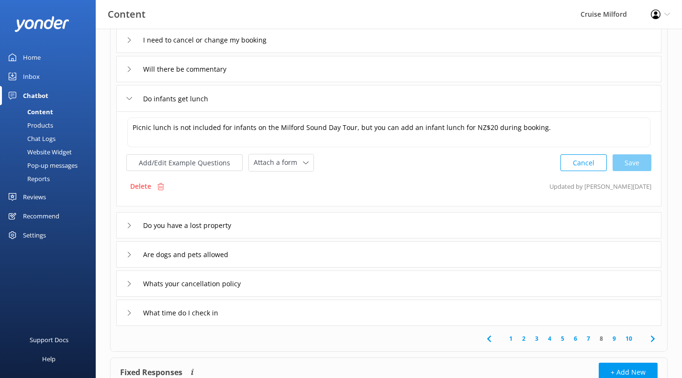
scroll to position [176, 0]
click at [322, 218] on div "Do you have a lost property" at bounding box center [388, 225] width 545 height 26
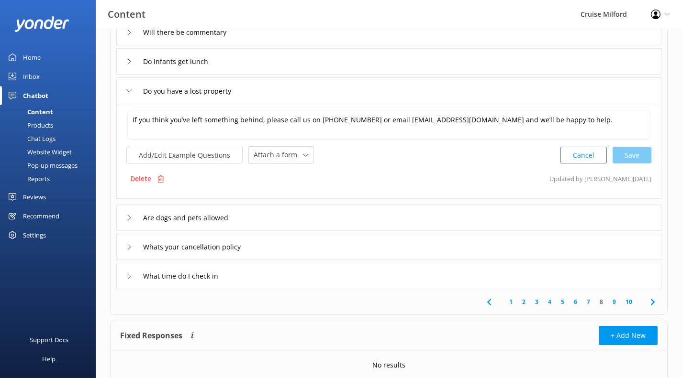
scroll to position [213, 0]
click at [361, 212] on div "Are dogs and pets allowed" at bounding box center [388, 217] width 545 height 26
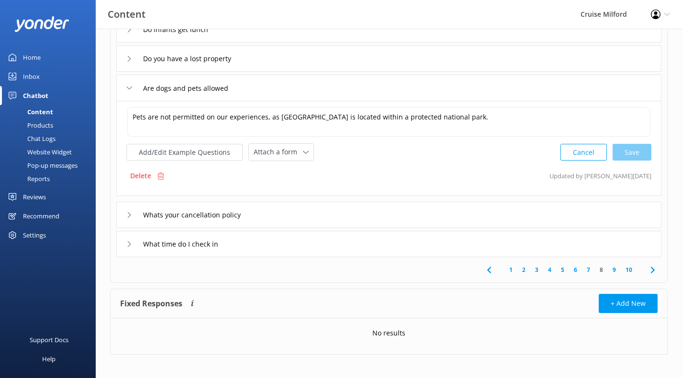
scroll to position [246, 0]
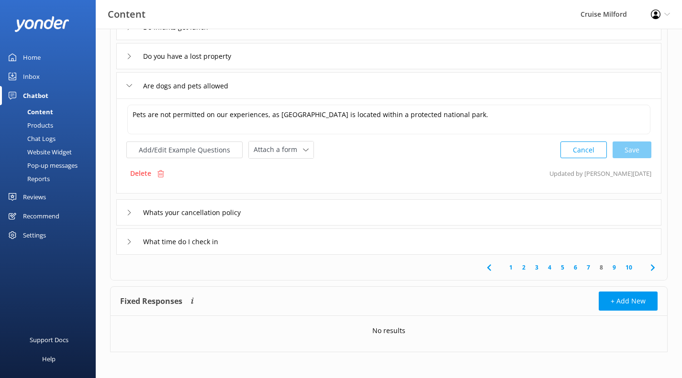
click at [361, 212] on div "Whats your cancellation policy" at bounding box center [388, 212] width 545 height 26
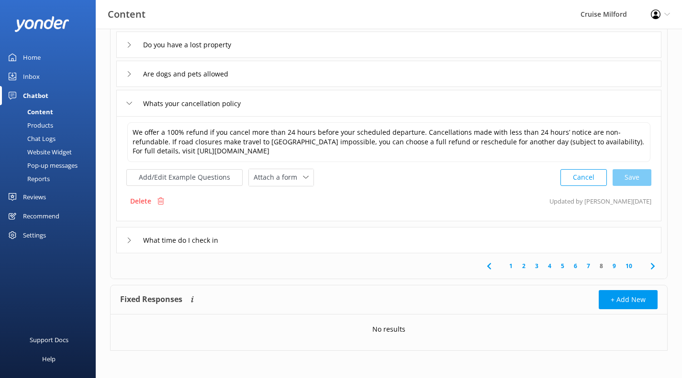
scroll to position [259, 0]
click at [367, 237] on div "What time do I check in" at bounding box center [388, 239] width 545 height 26
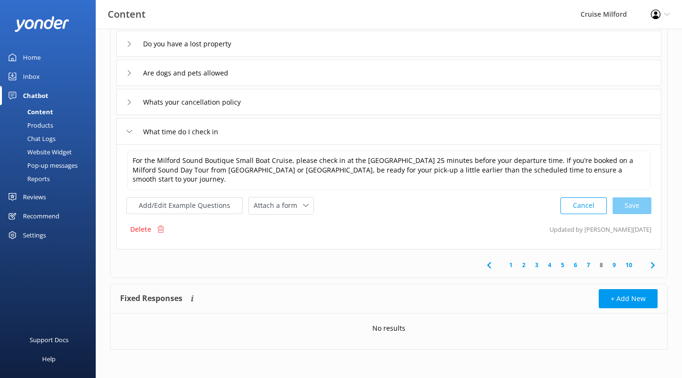
scroll to position [250, 0]
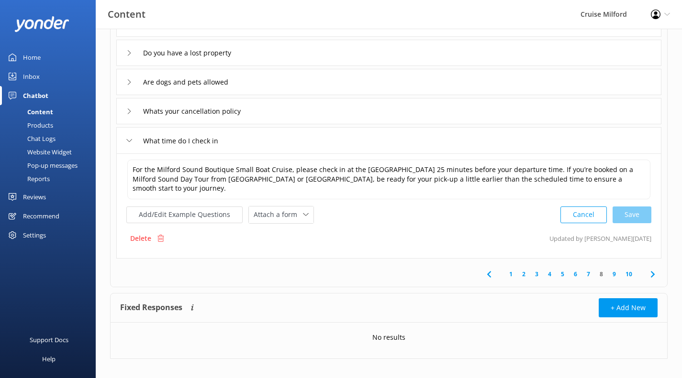
click at [614, 270] on link "9" at bounding box center [613, 274] width 13 height 9
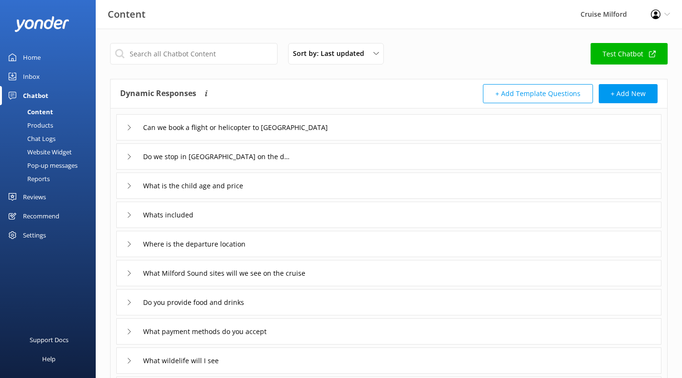
click at [447, 128] on div "Can we book a flight or helicopter to [GEOGRAPHIC_DATA]" at bounding box center [388, 127] width 545 height 26
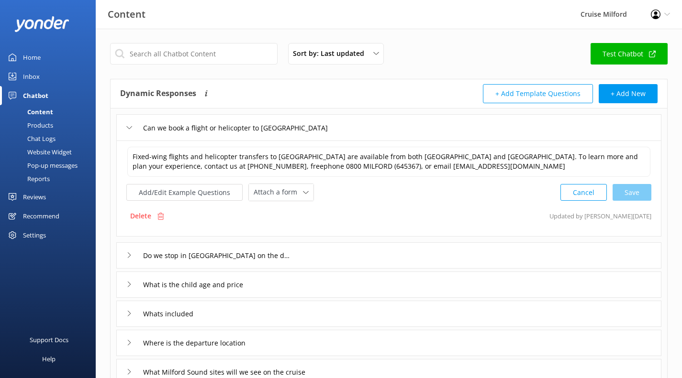
click at [437, 248] on div "Do we stop in [GEOGRAPHIC_DATA] on the day trip" at bounding box center [388, 256] width 545 height 26
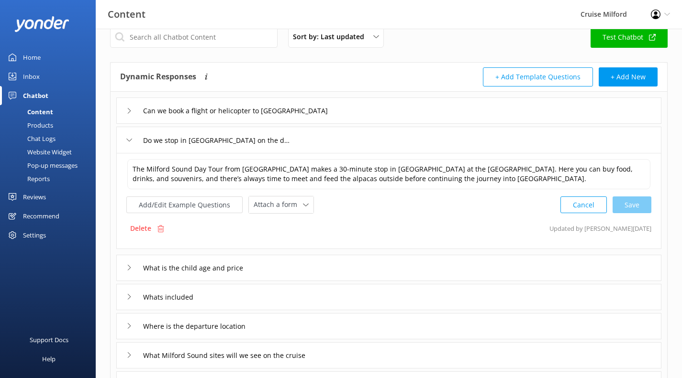
scroll to position [17, 0]
click at [431, 270] on div "What is the child age and price" at bounding box center [388, 267] width 545 height 26
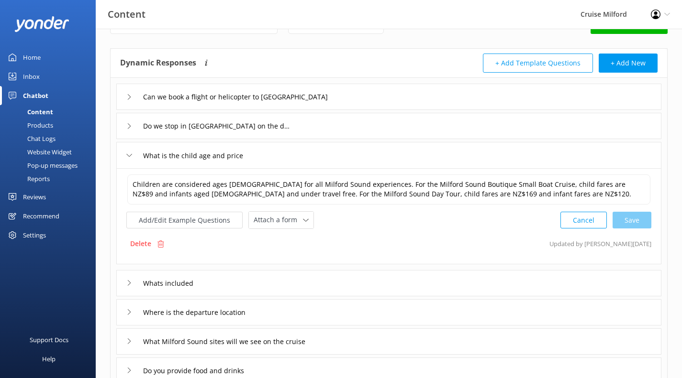
scroll to position [34, 0]
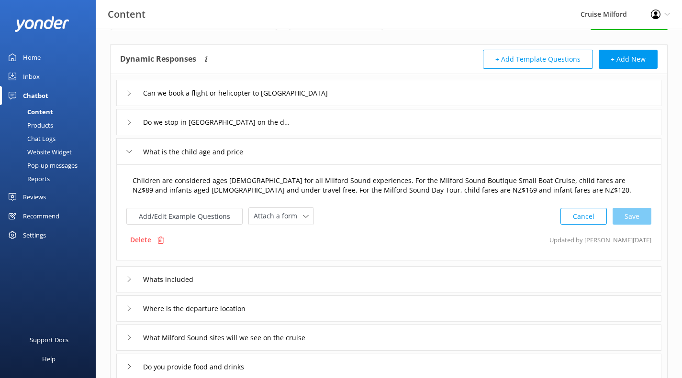
click at [306, 191] on textarea "Children are considered ages [DEMOGRAPHIC_DATA] for all Milford Sound experienc…" at bounding box center [388, 186] width 523 height 30
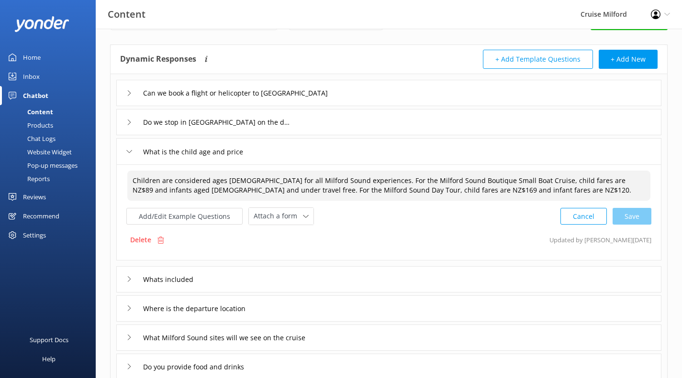
click at [305, 191] on textarea "Children are considered ages [DEMOGRAPHIC_DATA] for all Milford Sound experienc…" at bounding box center [388, 186] width 523 height 30
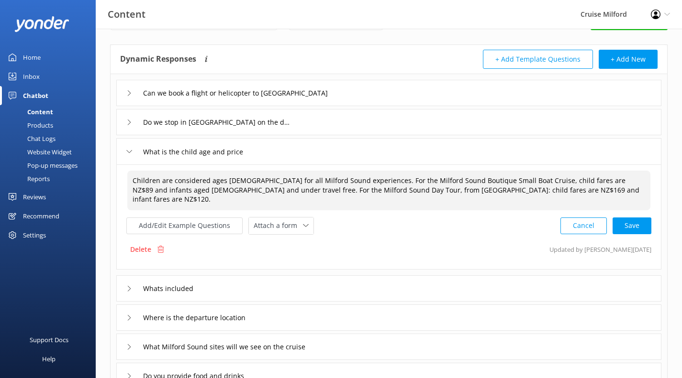
click at [417, 191] on textarea "Children are considered ages [DEMOGRAPHIC_DATA] for all Milford Sound experienc…" at bounding box center [388, 191] width 523 height 40
click at [505, 191] on textarea "Children are considered ages [DEMOGRAPHIC_DATA] for all Milford Sound experienc…" at bounding box center [388, 191] width 523 height 40
click at [514, 190] on textarea "Children are considered ages [DEMOGRAPHIC_DATA] for all Milford Sound experienc…" at bounding box center [388, 191] width 523 height 40
click at [640, 230] on div "Cancel Save" at bounding box center [605, 226] width 91 height 18
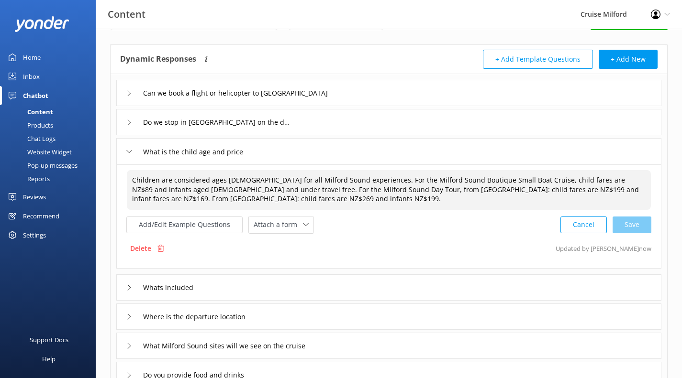
type textarea "Children are considered ages [DEMOGRAPHIC_DATA] for all Milford Sound experienc…"
